Goal: Information Seeking & Learning: Learn about a topic

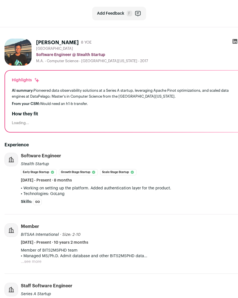
click at [234, 42] on icon at bounding box center [235, 42] width 6 height 6
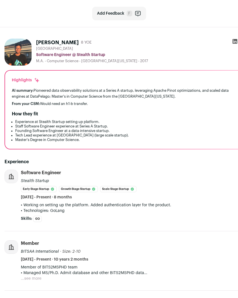
click at [114, 103] on div "From your CSM: Would need an h1-b transfer." at bounding box center [126, 104] width 229 height 5
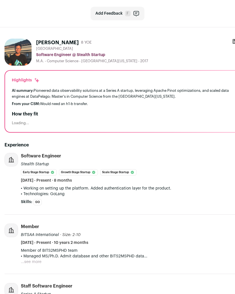
scroll to position [94, 0]
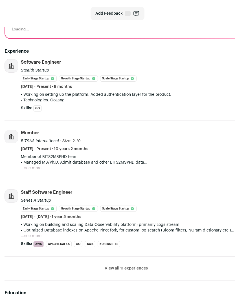
click at [131, 272] on li "View all 11 experiences View less" at bounding box center [126, 269] width 243 height 24
click at [131, 267] on ul "Software Engineer Stealth Startup Early Stage Startup Growth Stage Startup Scal…" at bounding box center [126, 170] width 243 height 222
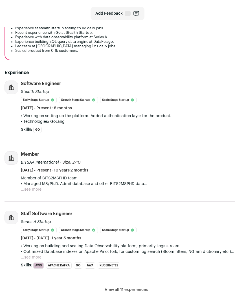
click at [129, 274] on ul "Software Engineer Stealth Startup Early Stage Startup Growth Stage Startup Scal…" at bounding box center [126, 192] width 243 height 222
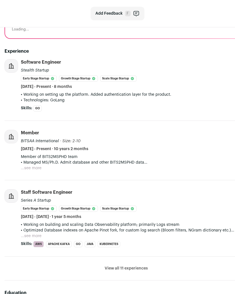
click at [129, 274] on li "View all 11 experiences View less" at bounding box center [126, 269] width 243 height 24
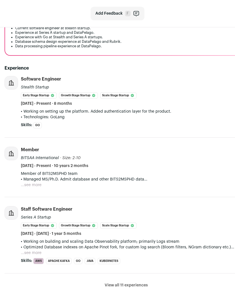
click at [130, 271] on ul "Software Engineer Stealth Startup Early Stage Startup Growth Stage Startup Scal…" at bounding box center [126, 187] width 243 height 222
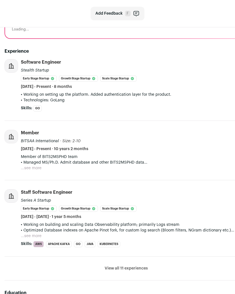
click at [129, 271] on li "View all 11 experiences View less" at bounding box center [126, 269] width 243 height 24
click at [130, 271] on button "View all 11 experiences" at bounding box center [126, 269] width 43 height 6
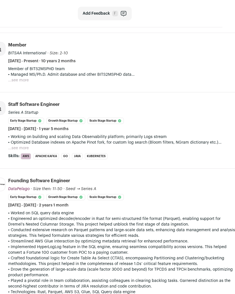
scroll to position [187, 13]
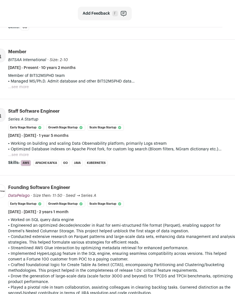
click at [92, 259] on p "• Implemented HyperLogLog feature in the SQL engine, ensuring seamless compatib…" at bounding box center [121, 256] width 227 height 11
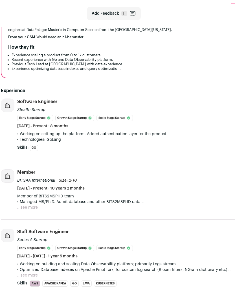
scroll to position [0, 4]
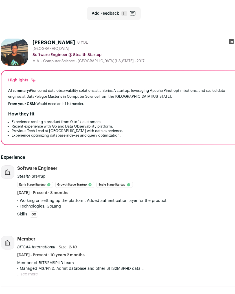
click at [79, 82] on div "Highlights" at bounding box center [122, 81] width 229 height 6
